Goal: Check status: Check status

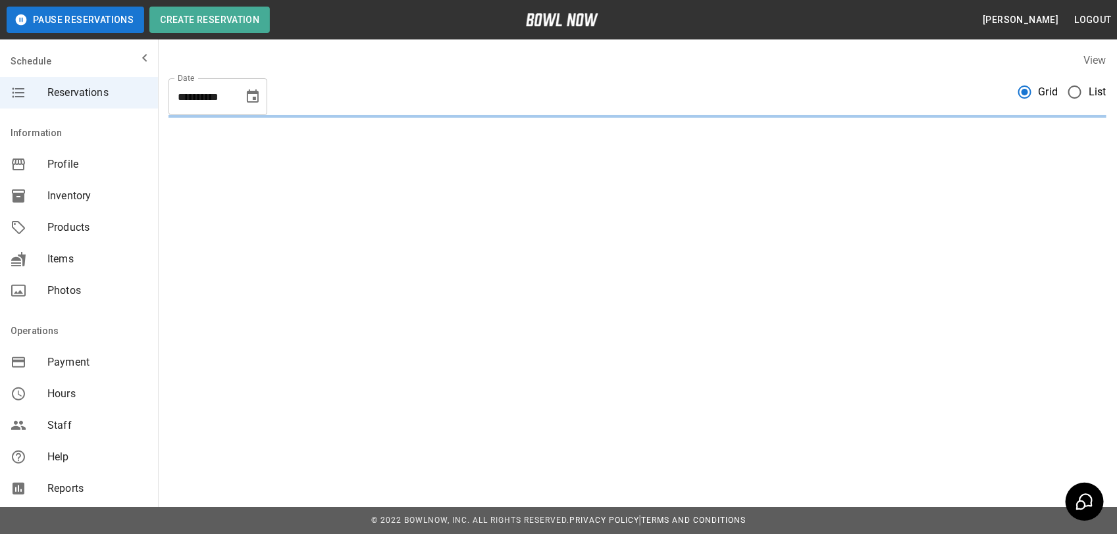
click at [1089, 93] on span "List" at bounding box center [1098, 92] width 18 height 16
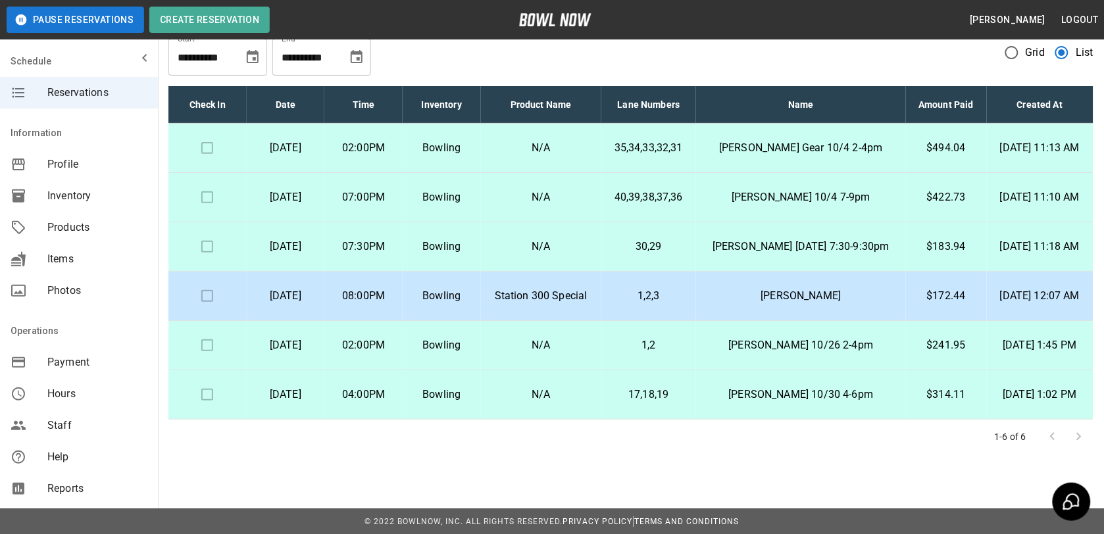
scroll to position [61, 0]
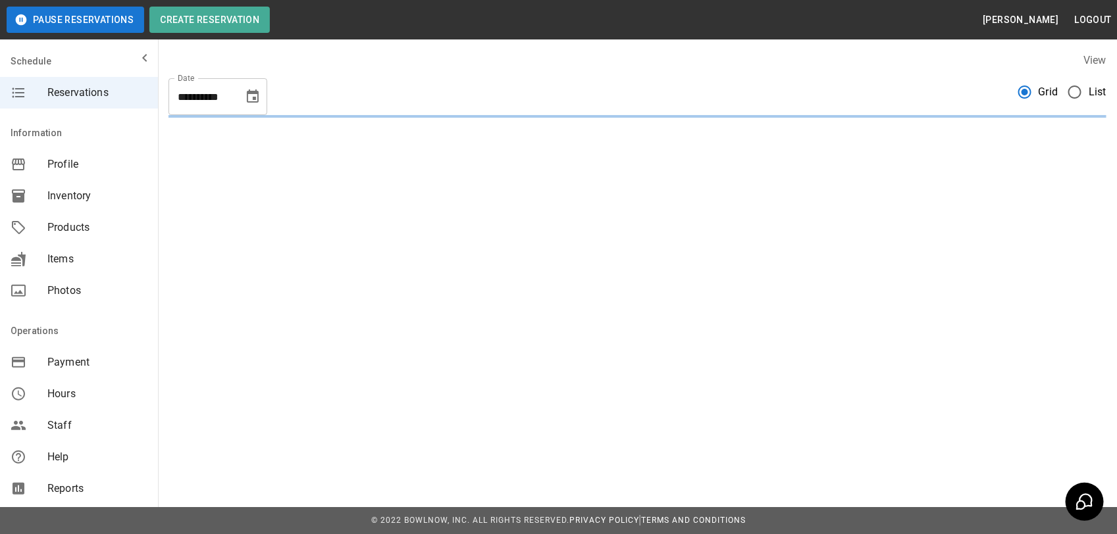
click at [1089, 94] on span "List" at bounding box center [1098, 92] width 18 height 16
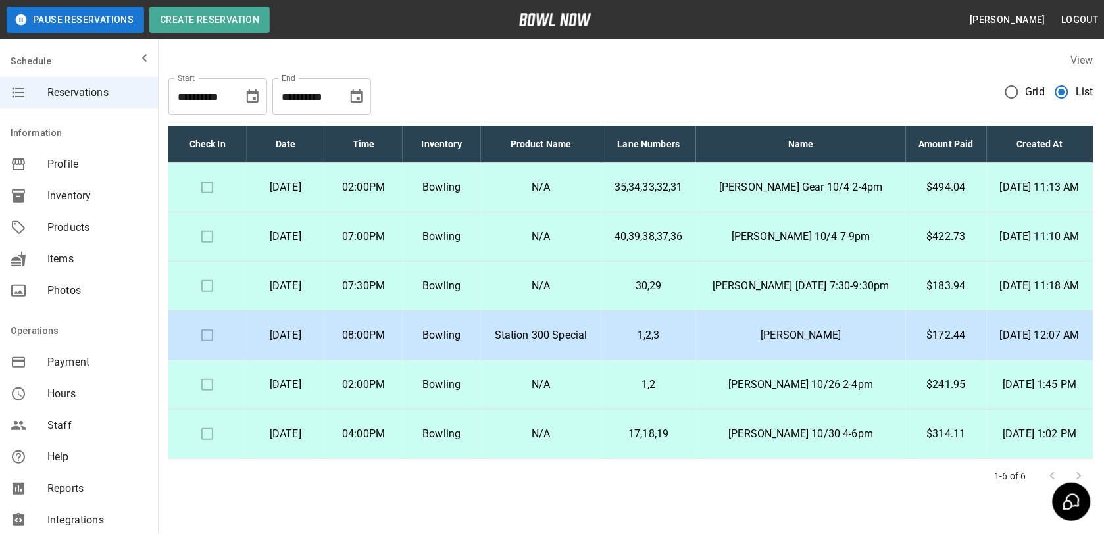
click at [943, 442] on p "$314.11" at bounding box center [947, 435] width 60 height 16
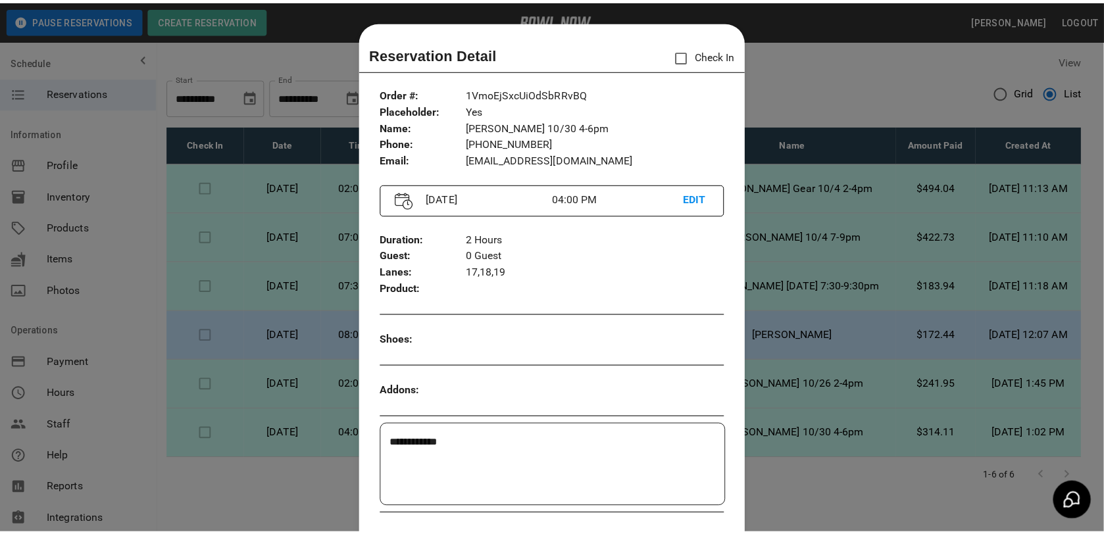
scroll to position [21, 0]
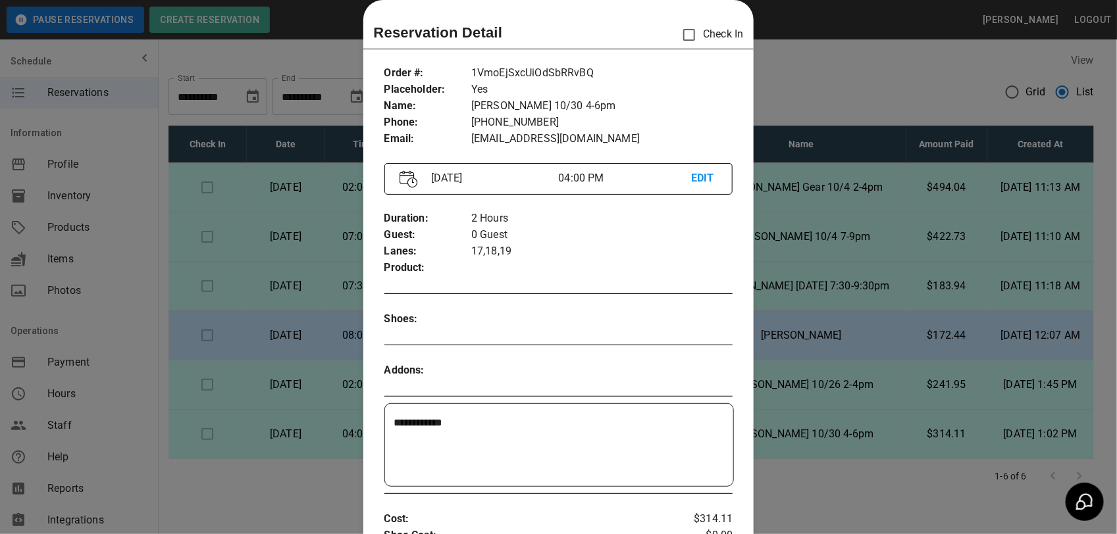
click at [922, 485] on div at bounding box center [558, 267] width 1117 height 534
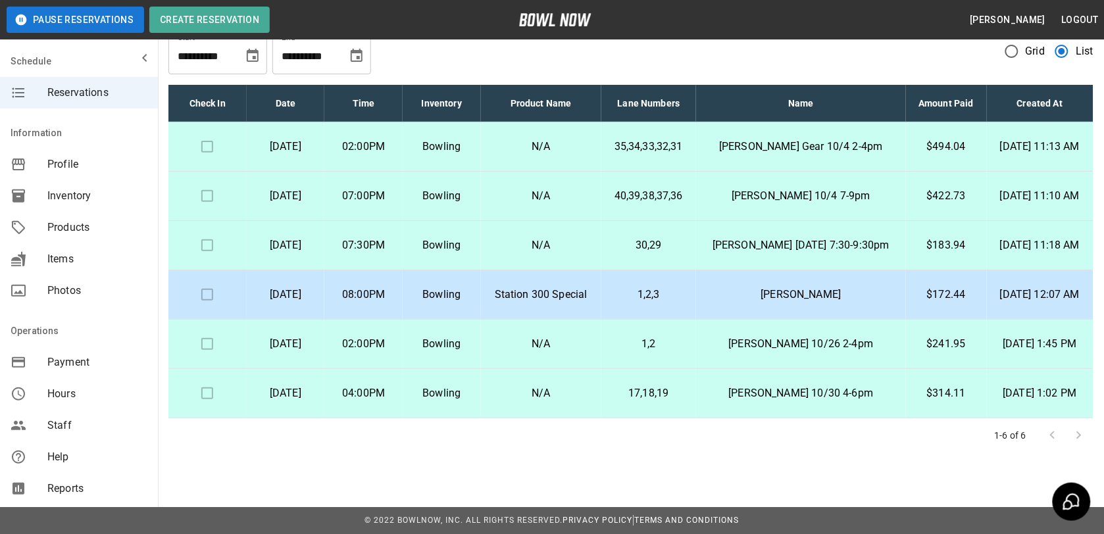
scroll to position [0, 0]
